Goal: Transaction & Acquisition: Book appointment/travel/reservation

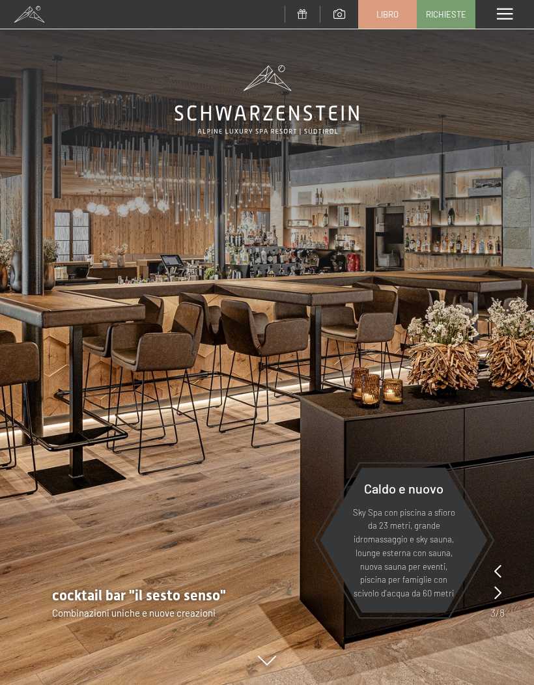
click at [507, 600] on div "cocktail bar "il sesto senso" Combinazioni uniche e nuove creazioni" at bounding box center [267, 603] width 534 height 34
click at [506, 593] on div "cocktail bar "il sesto senso" Combinazioni uniche e nuove creazioni" at bounding box center [267, 603] width 534 height 34
click at [507, 589] on div "cocktail bar "il sesto senso" Combinazioni uniche e nuove creazioni" at bounding box center [267, 603] width 534 height 34
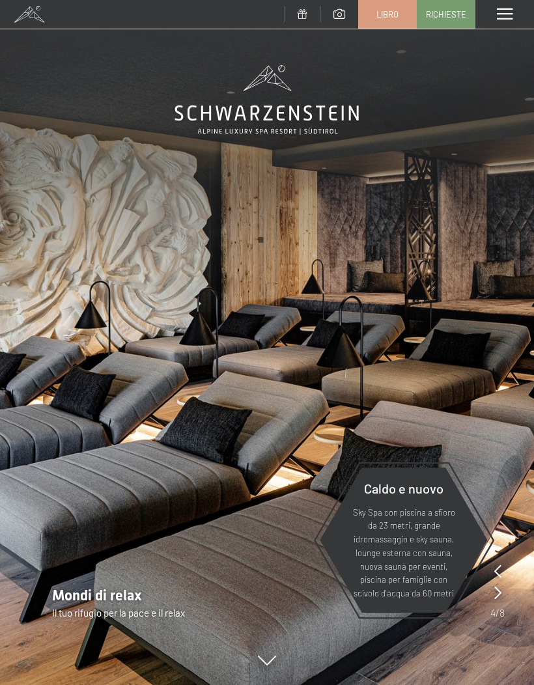
click at [498, 592] on icon at bounding box center [497, 592] width 7 height 13
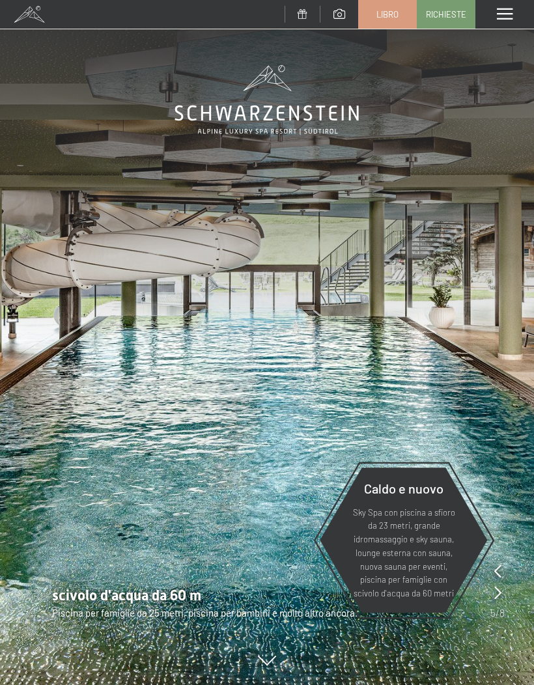
click at [507, 585] on img at bounding box center [267, 342] width 534 height 685
click at [506, 586] on img at bounding box center [267, 342] width 534 height 685
click at [507, 591] on div "scivolo d'acqua da 60 m Piscina per famiglie da 25 metri, piscina per bambini e…" at bounding box center [267, 603] width 534 height 34
click at [498, 592] on icon at bounding box center [497, 592] width 7 height 13
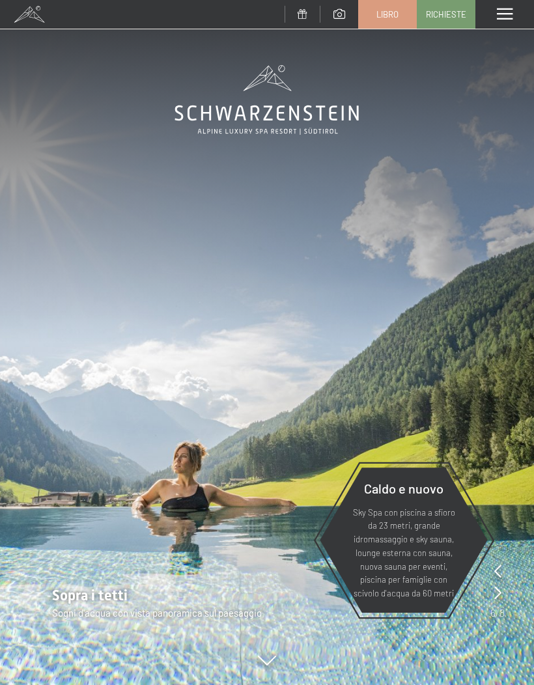
click at [500, 593] on icon at bounding box center [497, 592] width 7 height 13
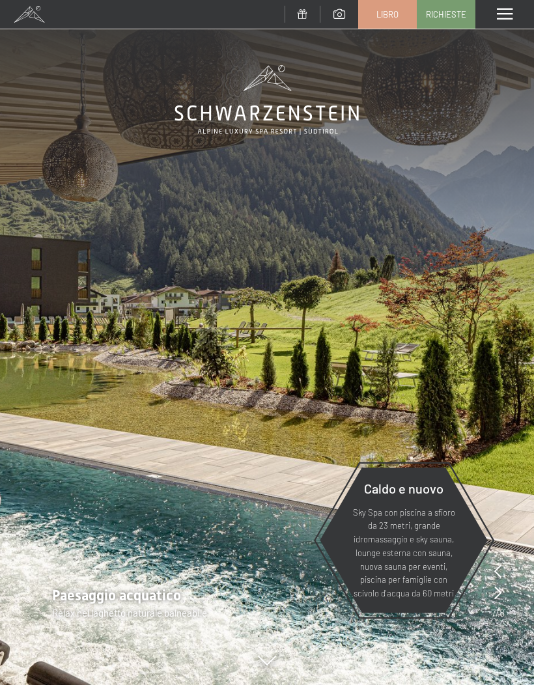
click at [499, 596] on icon at bounding box center [497, 592] width 7 height 13
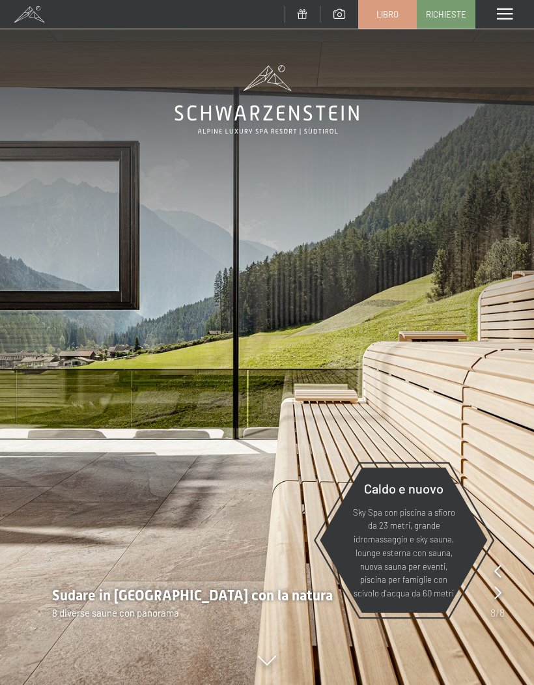
click at [501, 598] on icon at bounding box center [497, 592] width 7 height 13
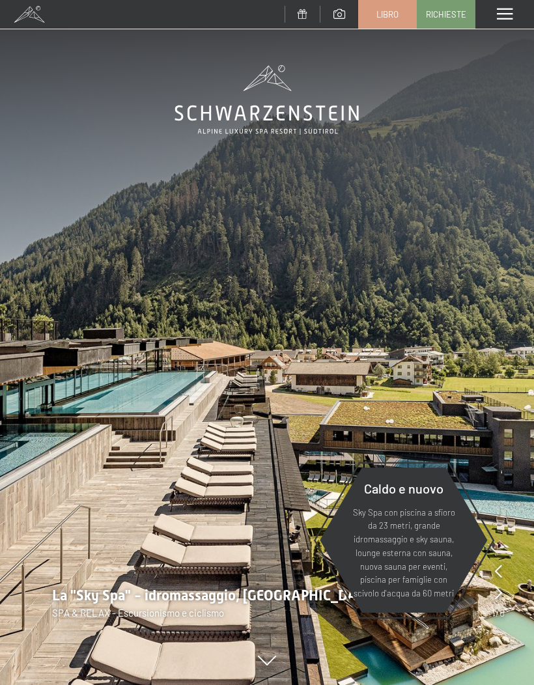
click at [518, 23] on div "menu" at bounding box center [504, 14] width 59 height 29
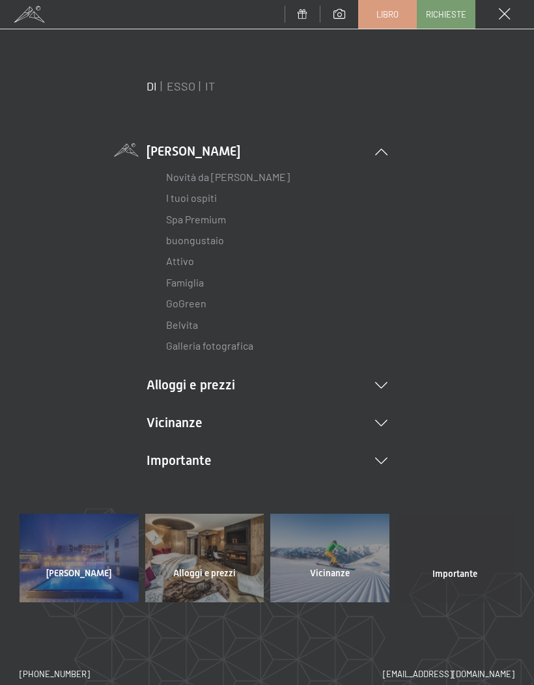
click at [513, 10] on div "menu" at bounding box center [504, 14] width 59 height 29
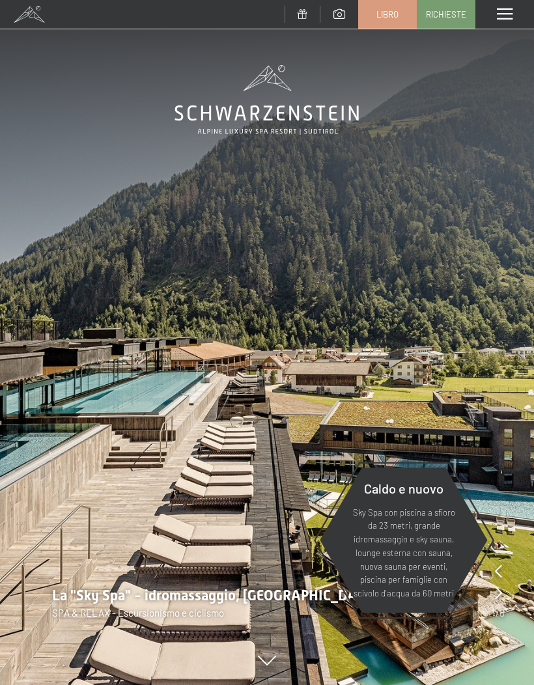
click at [516, 20] on div "menu" at bounding box center [504, 14] width 59 height 29
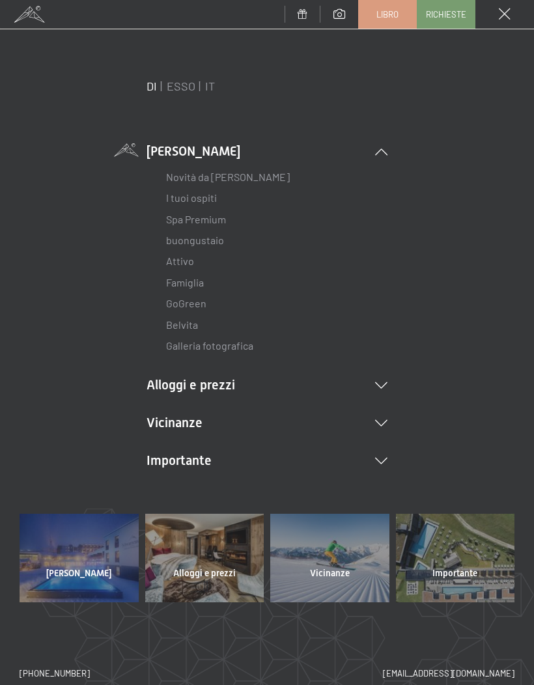
click at [163, 384] on li "Alloggi e prezzi Servizi inclusivi Camere e prezzi lista Offerte lista Prezzi f…" at bounding box center [267, 385] width 241 height 18
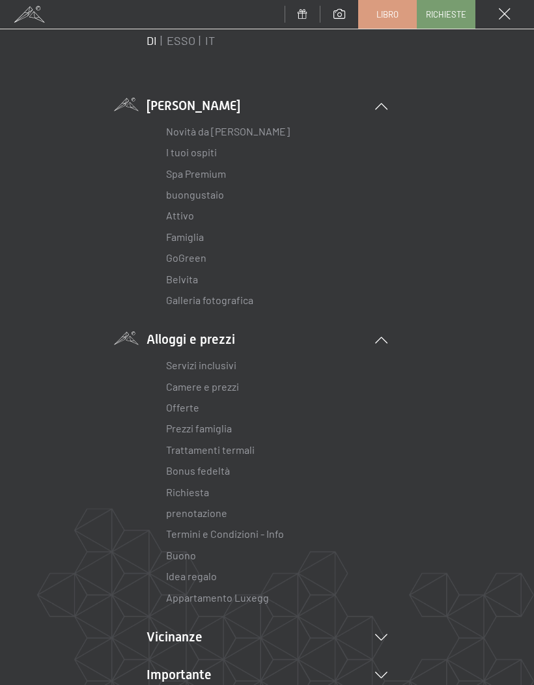
scroll to position [47, 0]
click at [178, 402] on font "Offerte" at bounding box center [182, 406] width 33 height 12
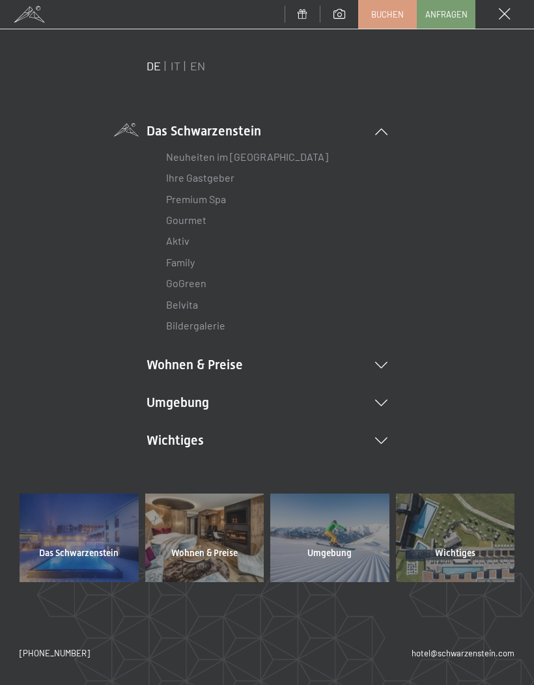
scroll to position [0, 0]
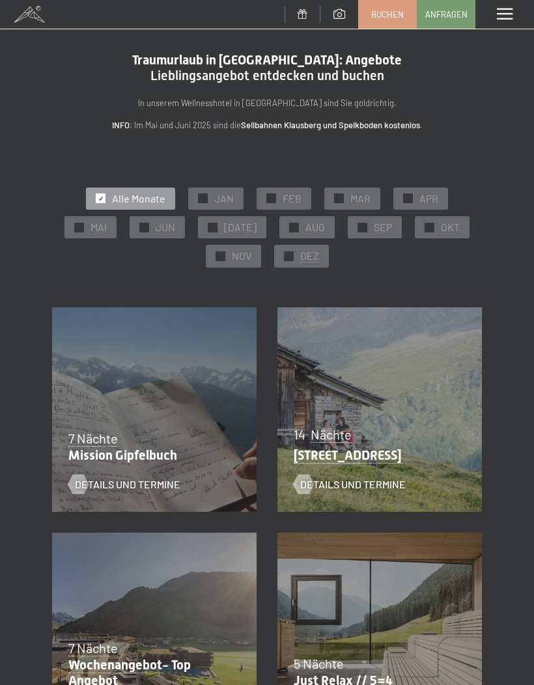
click at [441, 231] on span "OKT" at bounding box center [450, 227] width 19 height 14
